Goal: Navigation & Orientation: Understand site structure

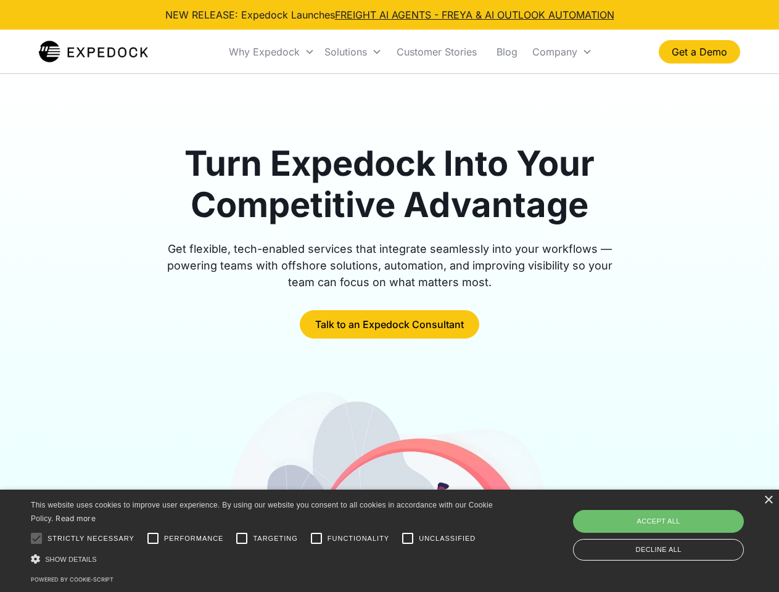
click at [272, 52] on div "Why Expedock" at bounding box center [264, 52] width 71 height 12
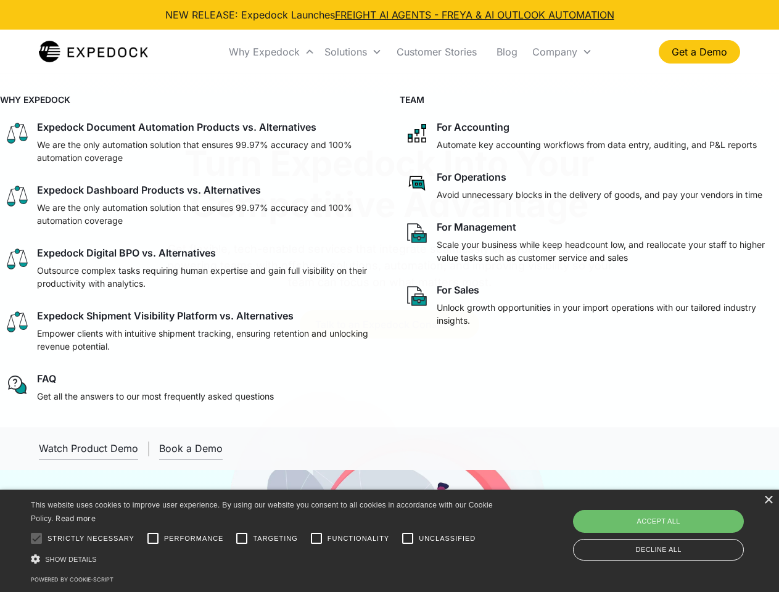
click at [353, 52] on div "Solutions" at bounding box center [345, 52] width 43 height 12
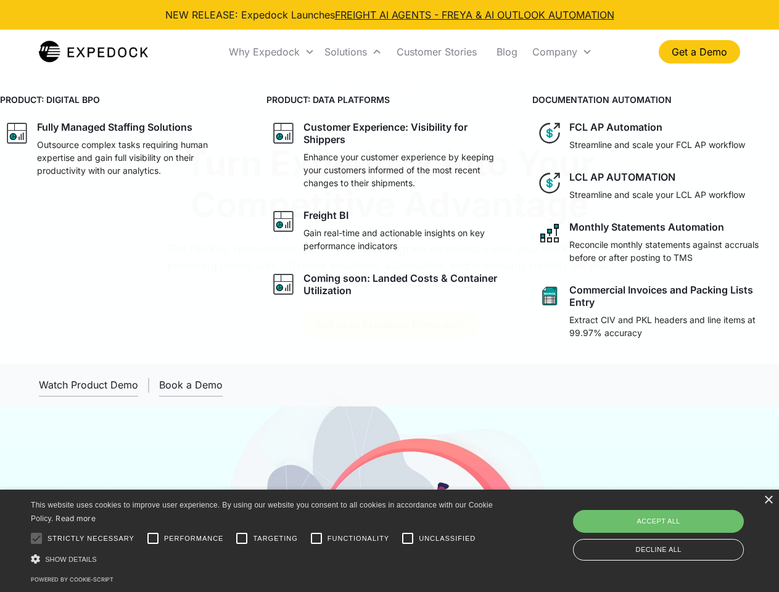
click at [562, 52] on div "Company" at bounding box center [554, 52] width 45 height 12
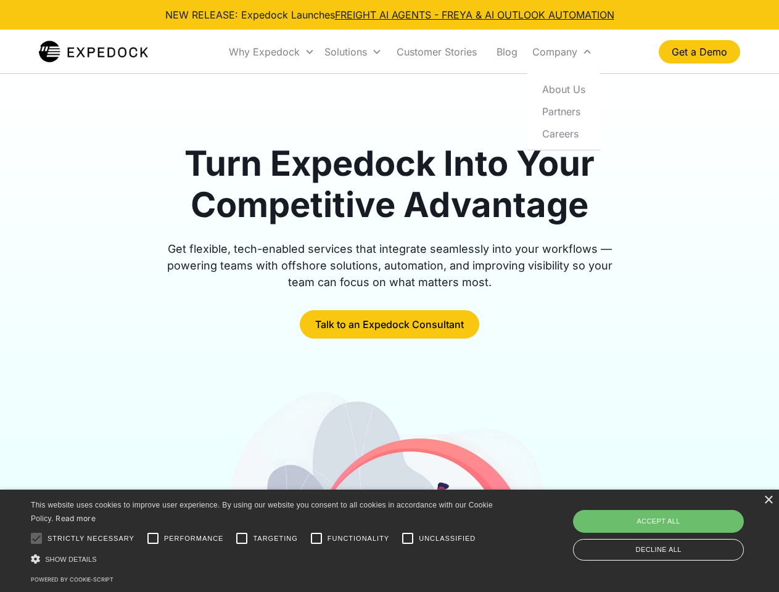
click at [36, 538] on div at bounding box center [36, 538] width 25 height 25
click at [153, 538] on input "Performance" at bounding box center [153, 538] width 25 height 25
checkbox input "true"
click at [242, 538] on input "Targeting" at bounding box center [241, 538] width 25 height 25
checkbox input "true"
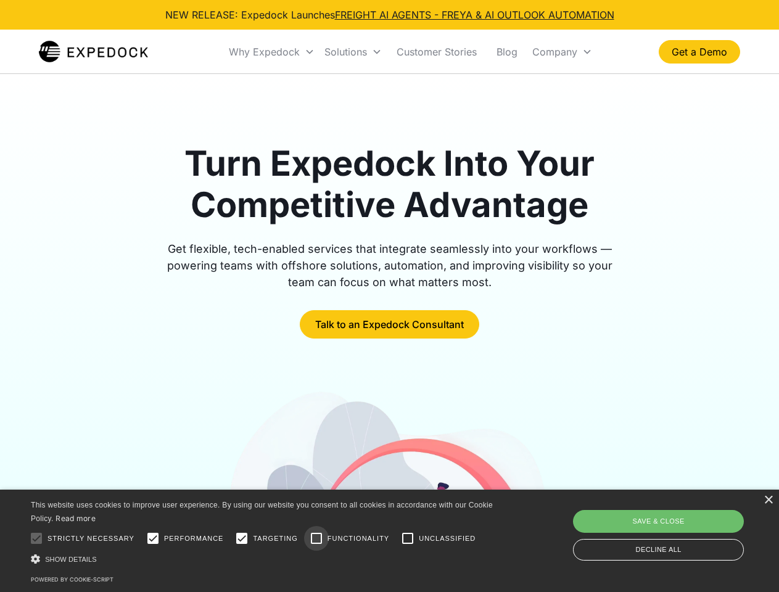
click at [316, 538] on input "Functionality" at bounding box center [316, 538] width 25 height 25
checkbox input "true"
click at [408, 538] on input "Unclassified" at bounding box center [407, 538] width 25 height 25
checkbox input "true"
click at [264, 559] on div "Show details Hide details" at bounding box center [264, 559] width 466 height 13
